Goal: Find specific page/section: Find specific page/section

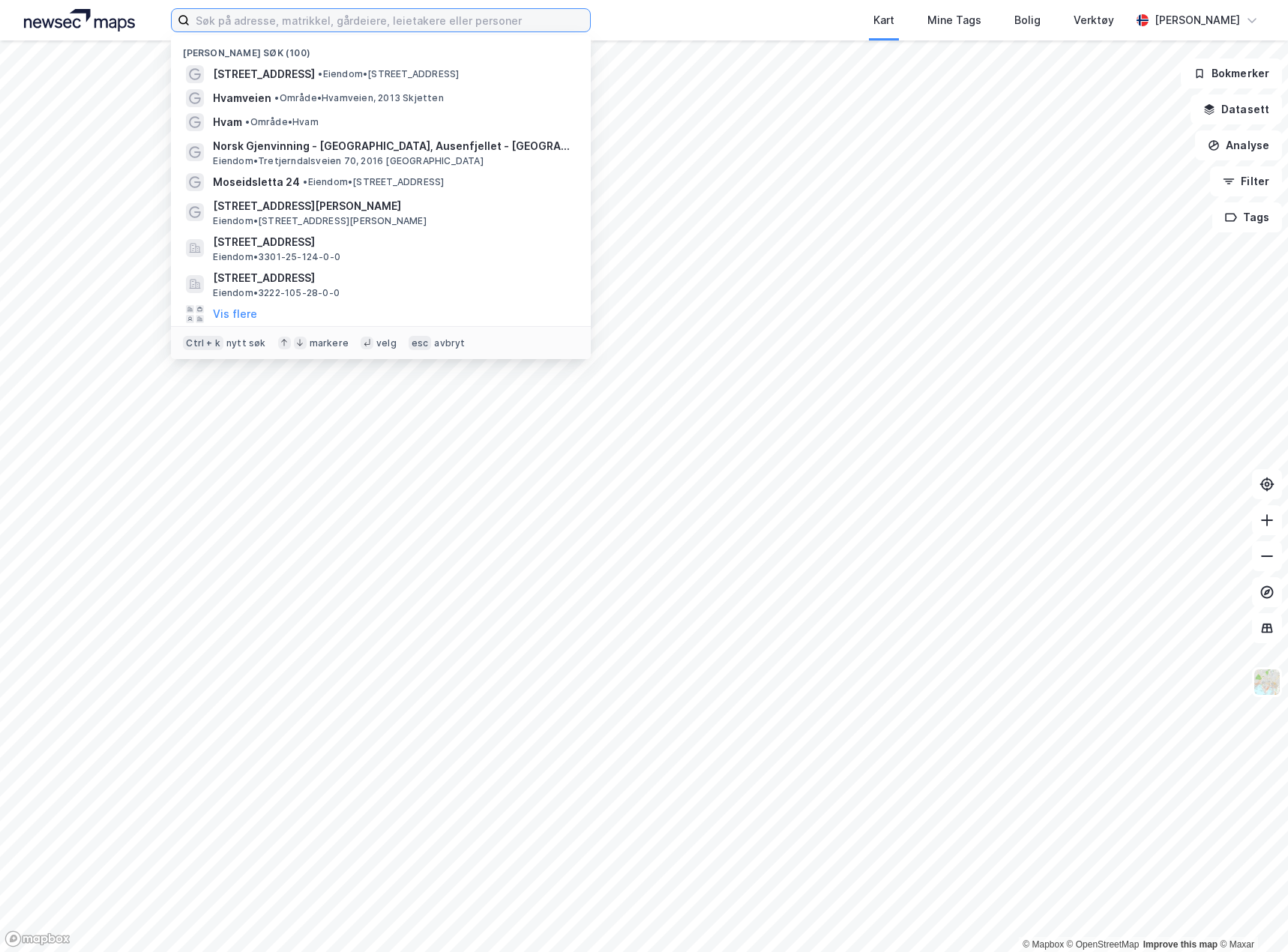
click at [291, 18] on input at bounding box center [389, 20] width 400 height 23
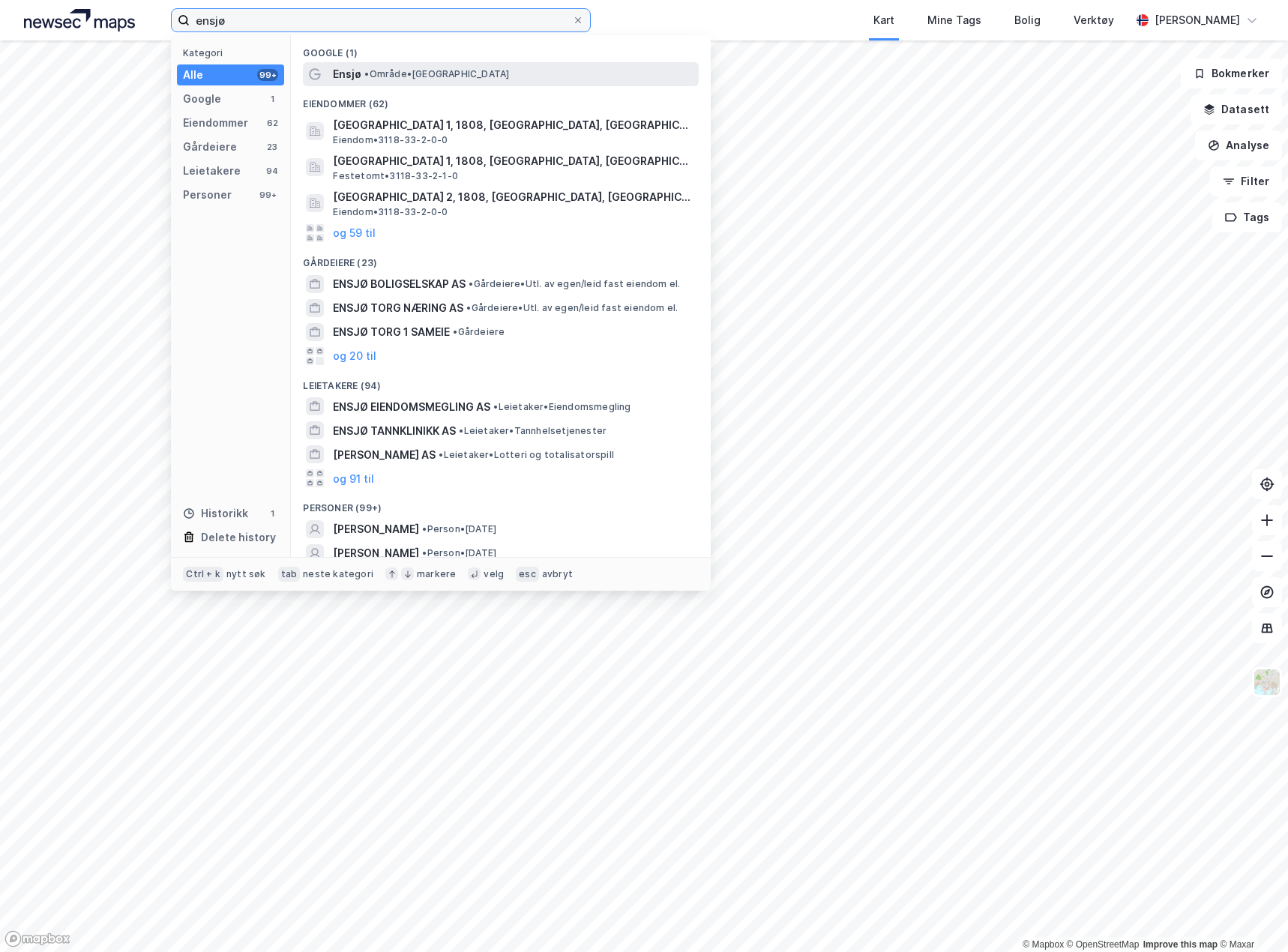
type input "ensjø"
click at [369, 77] on span "•" at bounding box center [367, 74] width 5 height 11
